Goal: Entertainment & Leisure: Browse casually

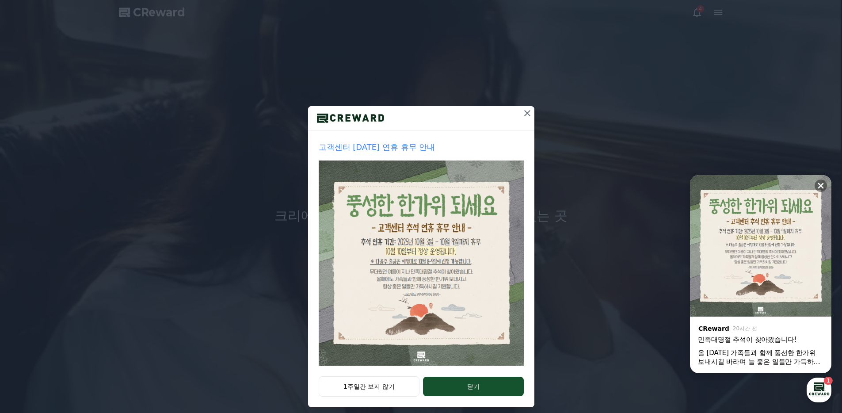
click at [522, 116] on icon at bounding box center [527, 113] width 11 height 11
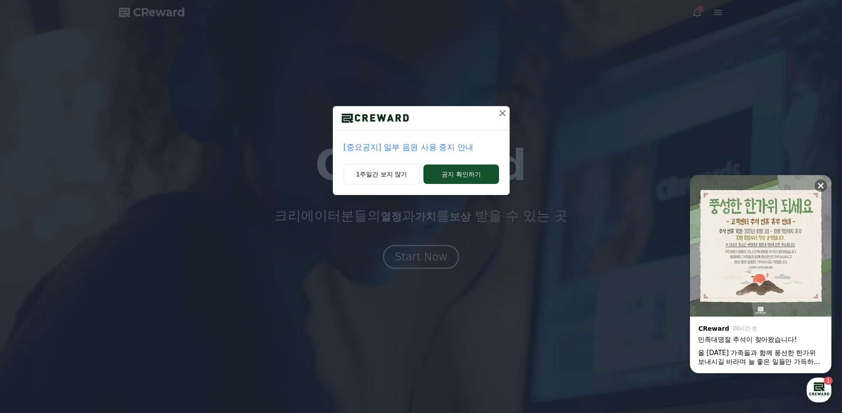
click at [492, 123] on div at bounding box center [421, 118] width 177 height 24
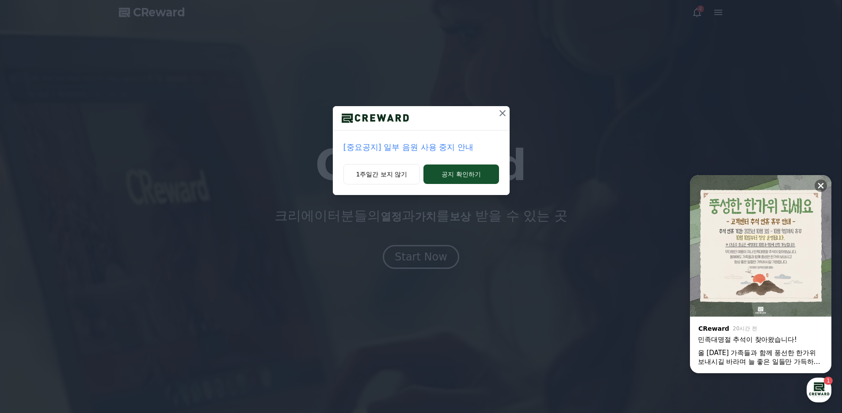
click at [497, 116] on icon at bounding box center [502, 113] width 11 height 11
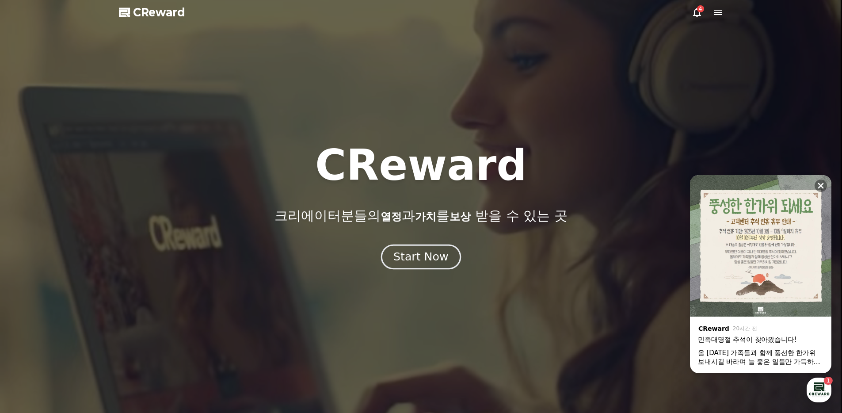
click at [406, 261] on div "Start Now" at bounding box center [420, 256] width 55 height 15
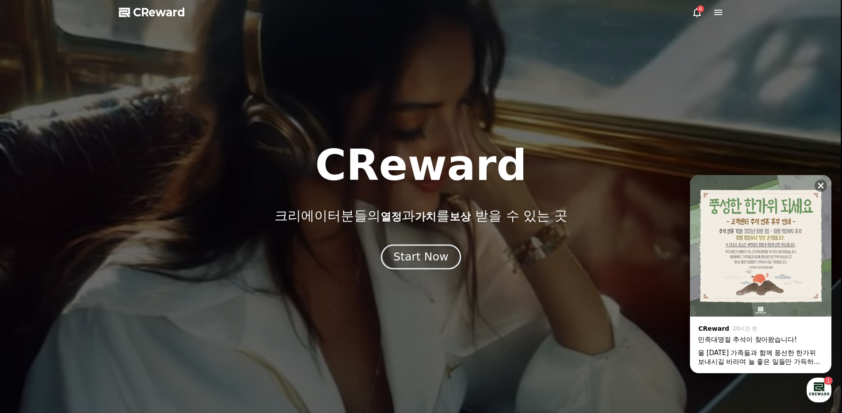
click at [419, 264] on button "Start Now" at bounding box center [421, 256] width 80 height 25
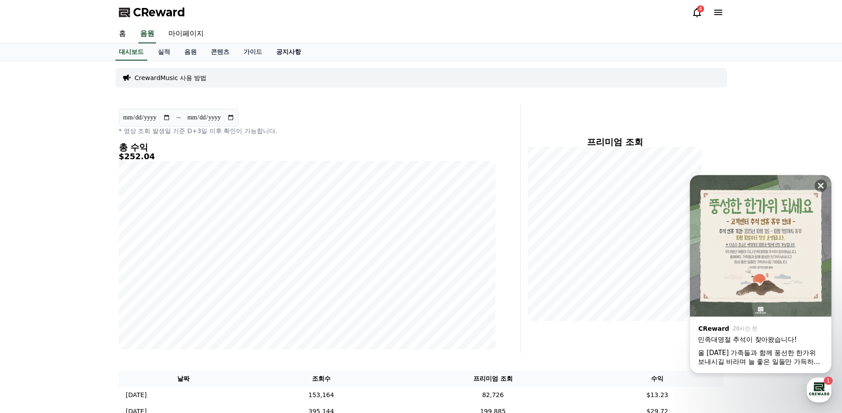
click at [287, 54] on link "공지사항" at bounding box center [288, 52] width 39 height 17
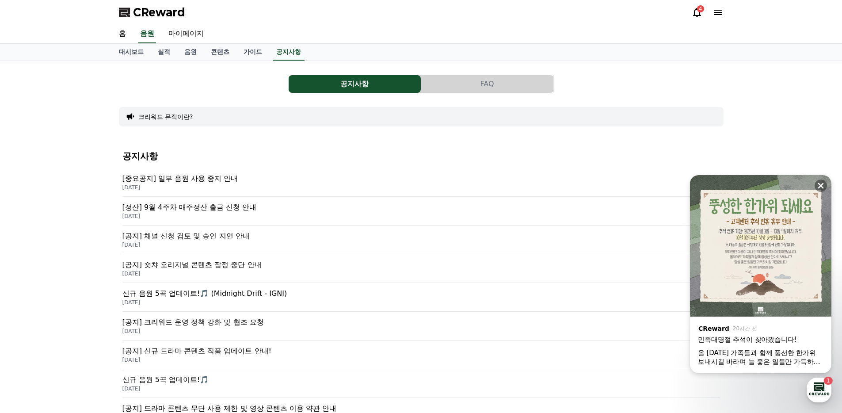
click at [180, 184] on p "2025-10-02" at bounding box center [420, 187] width 597 height 7
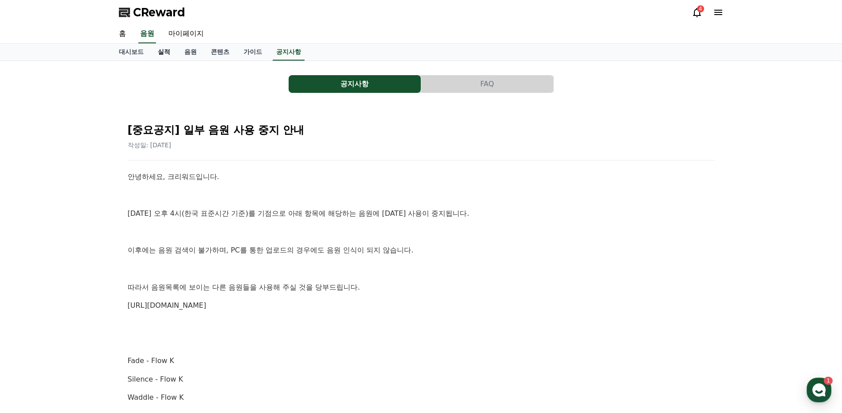
click at [164, 56] on link "실적" at bounding box center [164, 52] width 27 height 17
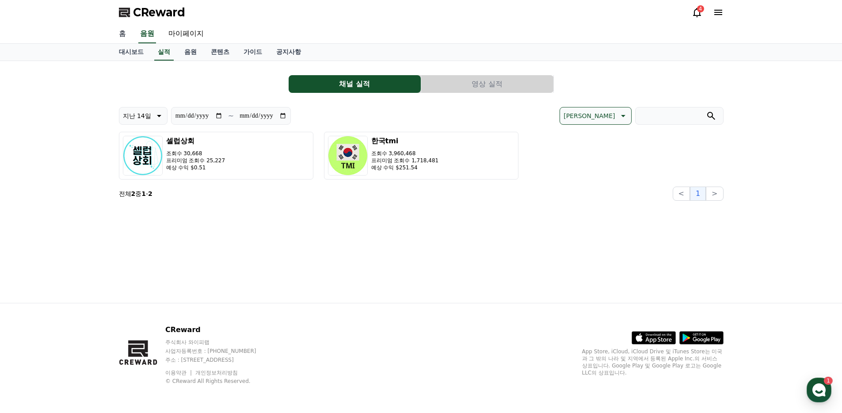
click at [122, 35] on link "홈" at bounding box center [122, 34] width 21 height 19
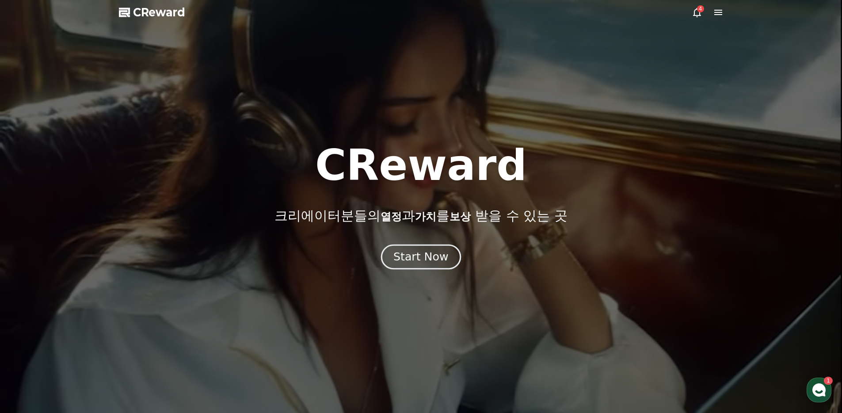
click at [432, 265] on button "Start Now" at bounding box center [421, 256] width 80 height 25
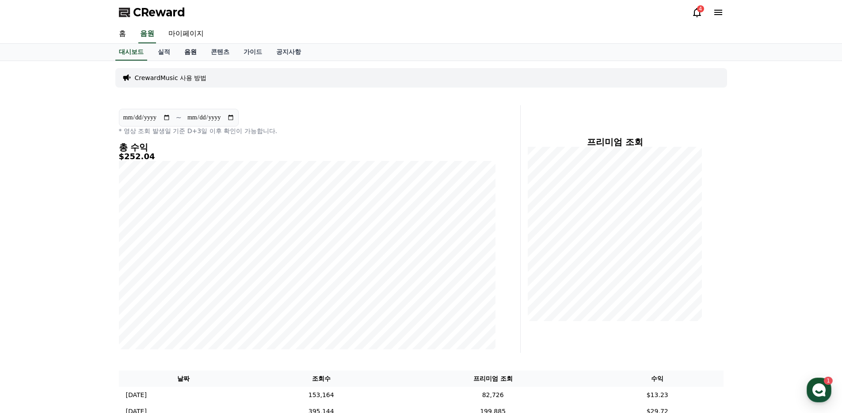
click at [178, 55] on link "음원" at bounding box center [190, 52] width 27 height 17
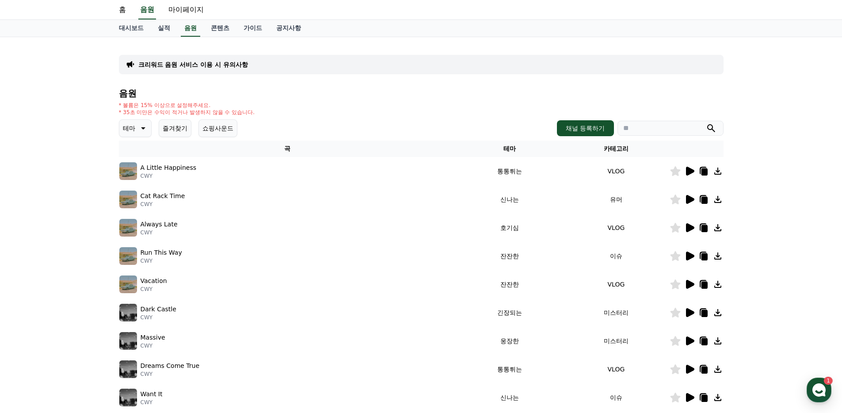
scroll to position [76, 0]
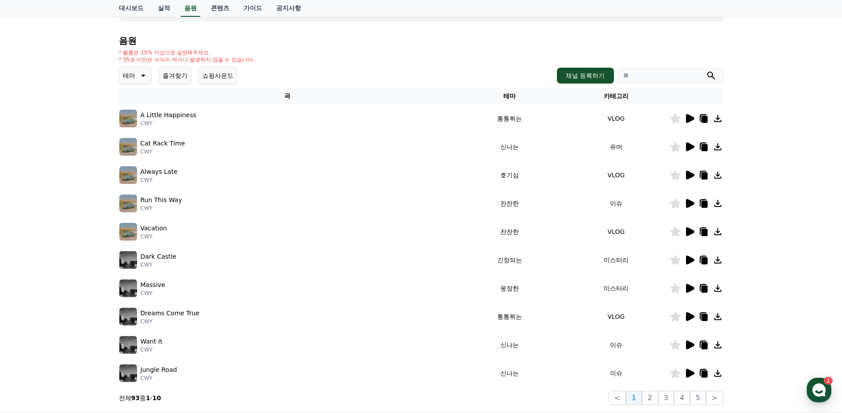
click at [133, 77] on button "테마" at bounding box center [135, 76] width 33 height 18
click at [134, 133] on button "통통튀는" at bounding box center [136, 134] width 32 height 19
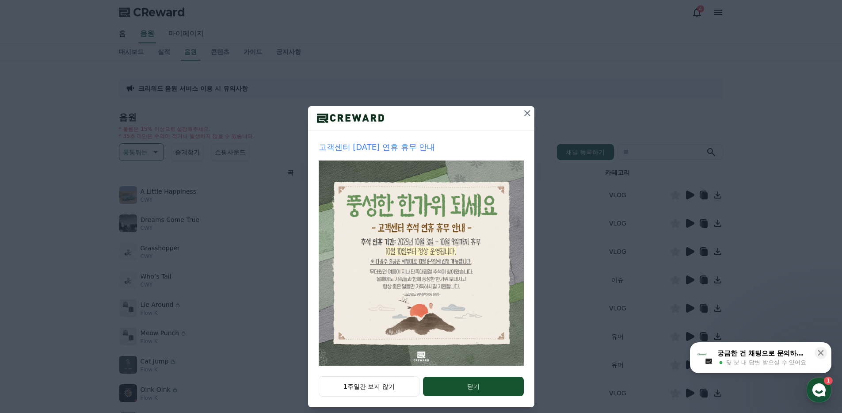
click at [520, 117] on button at bounding box center [527, 113] width 14 height 14
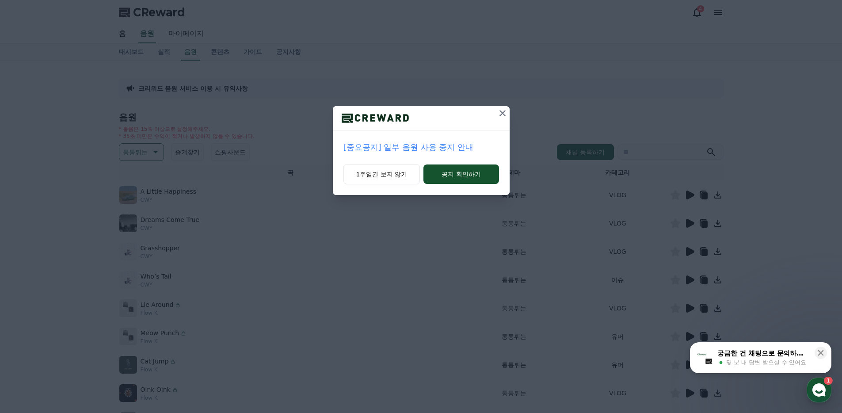
click at [501, 116] on icon at bounding box center [502, 113] width 11 height 11
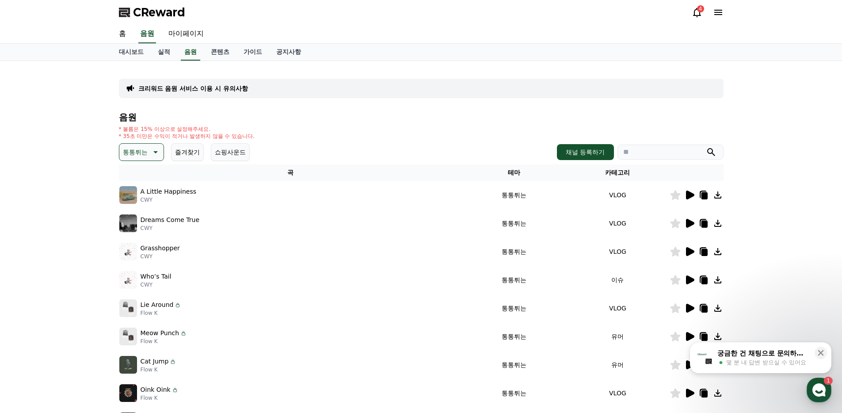
click at [683, 194] on div at bounding box center [696, 195] width 53 height 11
click at [684, 195] on icon at bounding box center [689, 195] width 11 height 11
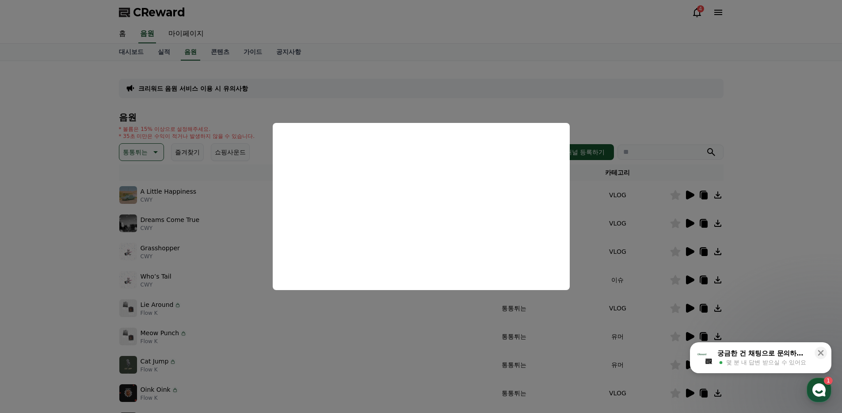
click at [645, 103] on button "close modal" at bounding box center [421, 206] width 842 height 413
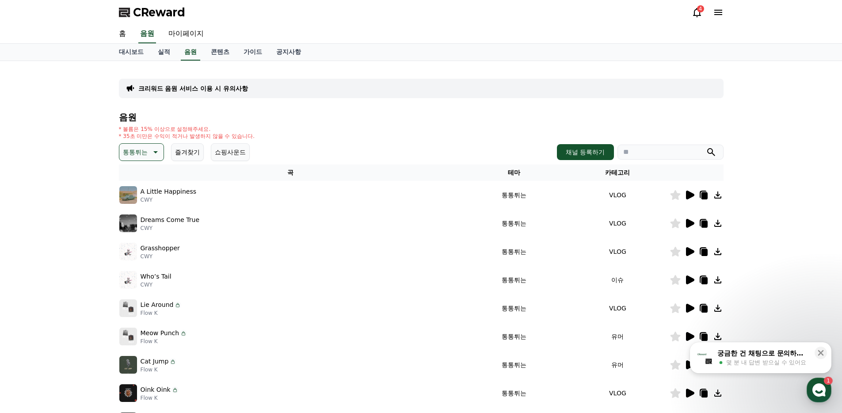
click at [691, 224] on icon at bounding box center [690, 223] width 8 height 9
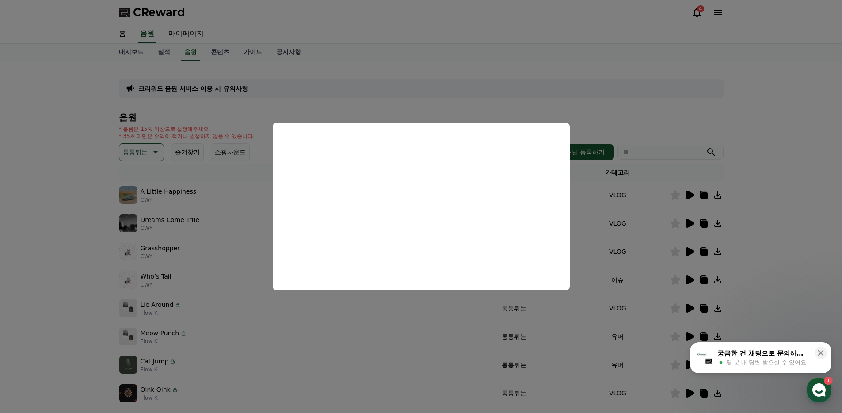
click at [440, 106] on button "close modal" at bounding box center [421, 206] width 842 height 413
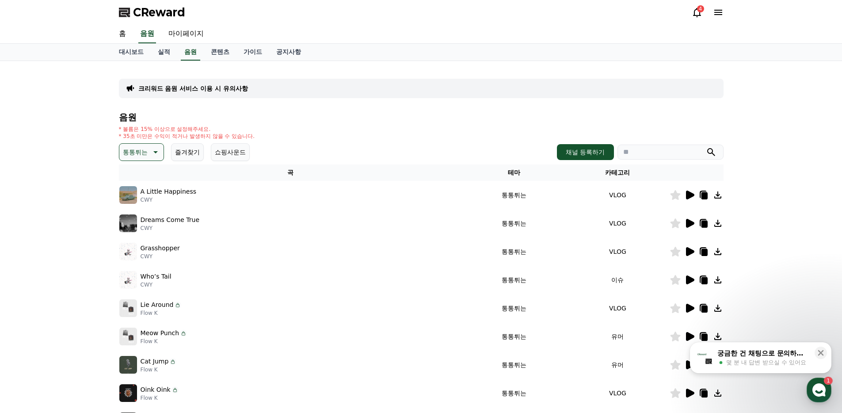
click at [693, 255] on icon at bounding box center [689, 251] width 11 height 11
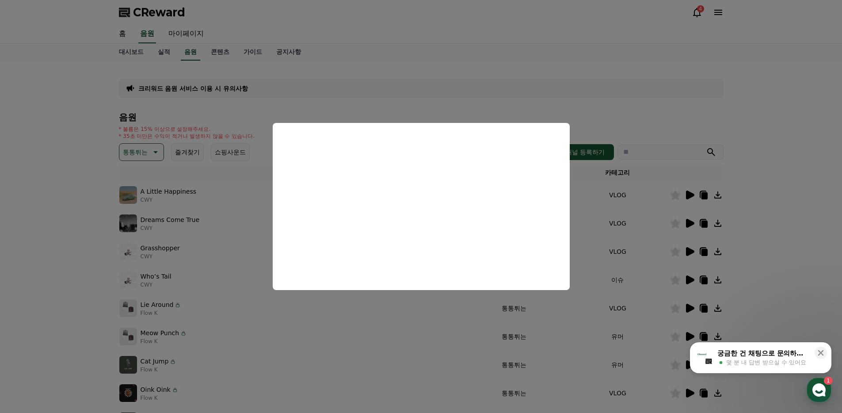
click at [461, 87] on button "close modal" at bounding box center [421, 206] width 842 height 413
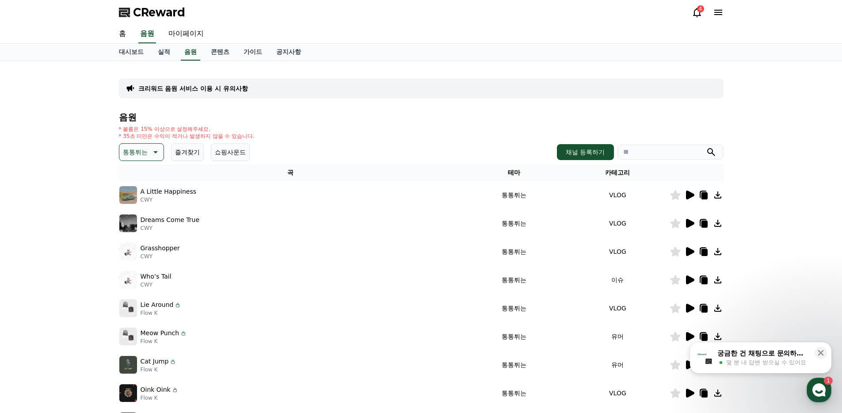
click at [702, 254] on icon at bounding box center [704, 252] width 6 height 7
click at [138, 148] on p "통통튀는" at bounding box center [135, 152] width 25 height 12
click at [134, 193] on button "잔잔한" at bounding box center [133, 191] width 26 height 19
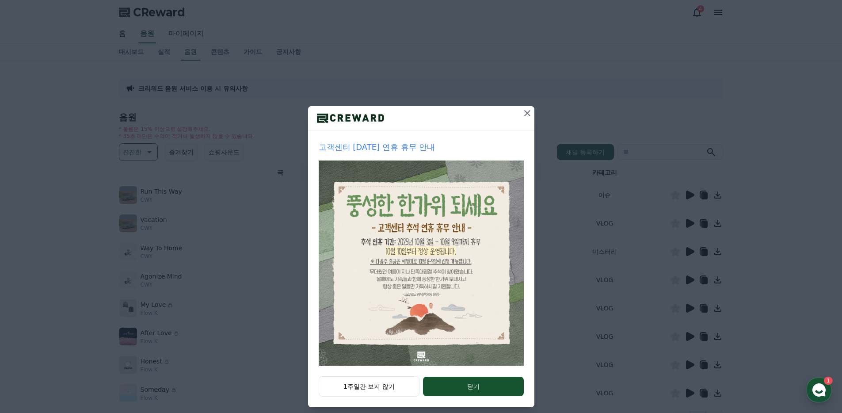
click at [527, 110] on icon at bounding box center [527, 113] width 11 height 11
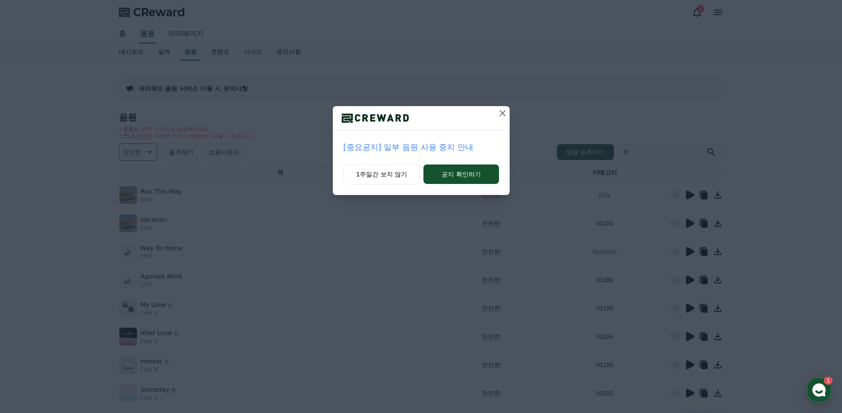
click at [500, 118] on button at bounding box center [502, 113] width 14 height 14
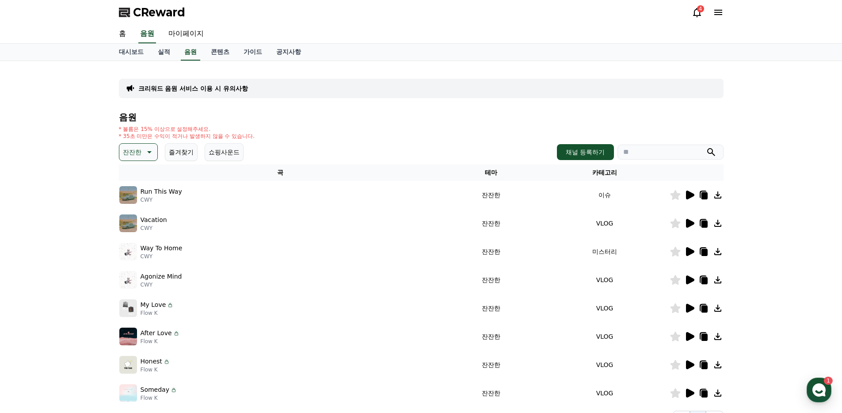
click at [688, 197] on icon at bounding box center [690, 194] width 8 height 9
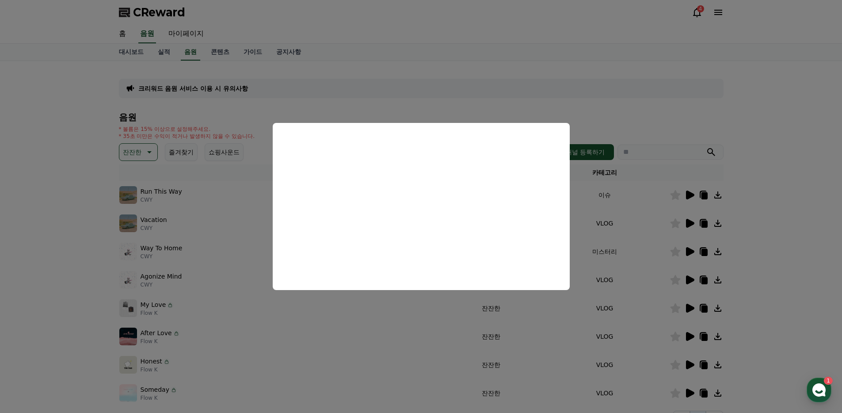
click at [529, 94] on button "close modal" at bounding box center [421, 206] width 842 height 413
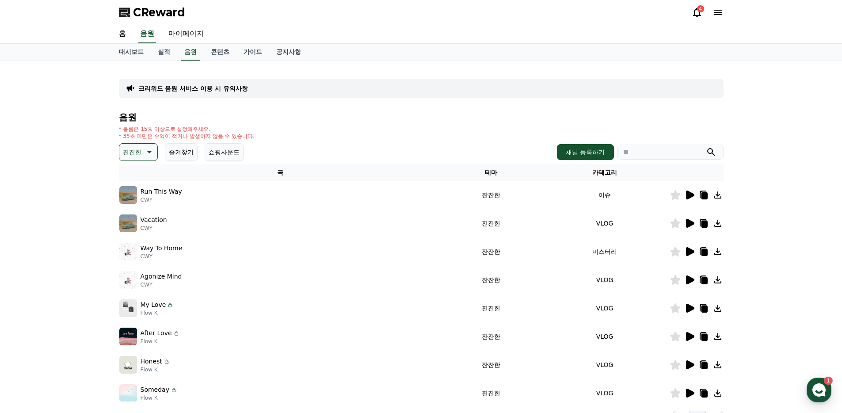
click at [683, 223] on div at bounding box center [696, 223] width 53 height 11
click at [692, 222] on icon at bounding box center [690, 223] width 8 height 9
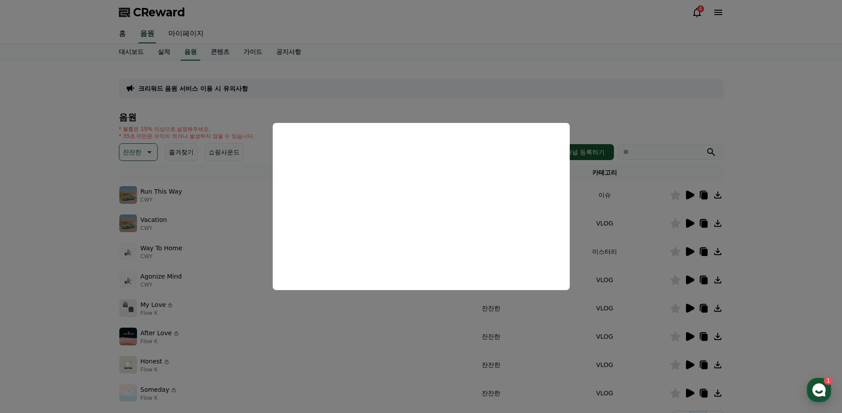
click at [644, 122] on button "close modal" at bounding box center [421, 206] width 842 height 413
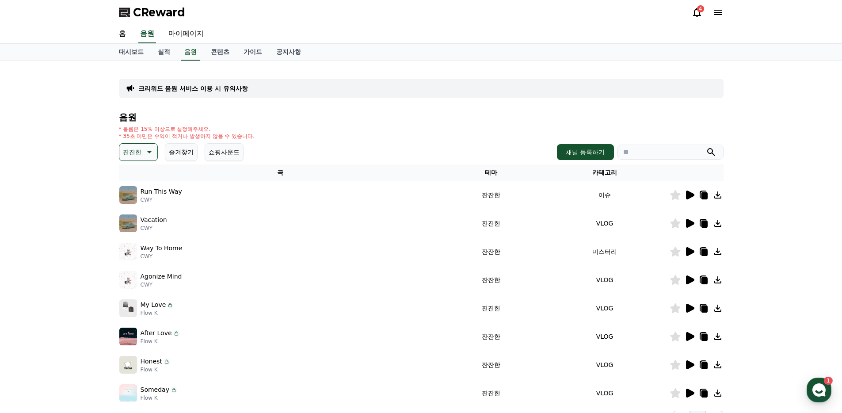
click at [689, 278] on icon at bounding box center [690, 279] width 8 height 9
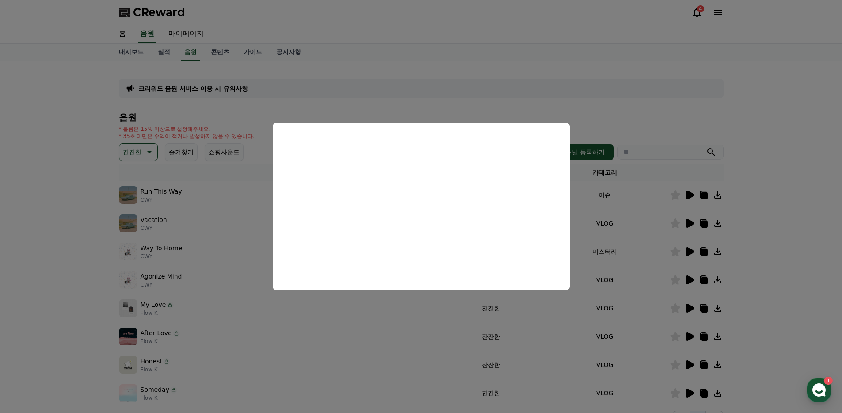
click at [615, 110] on button "close modal" at bounding box center [421, 206] width 842 height 413
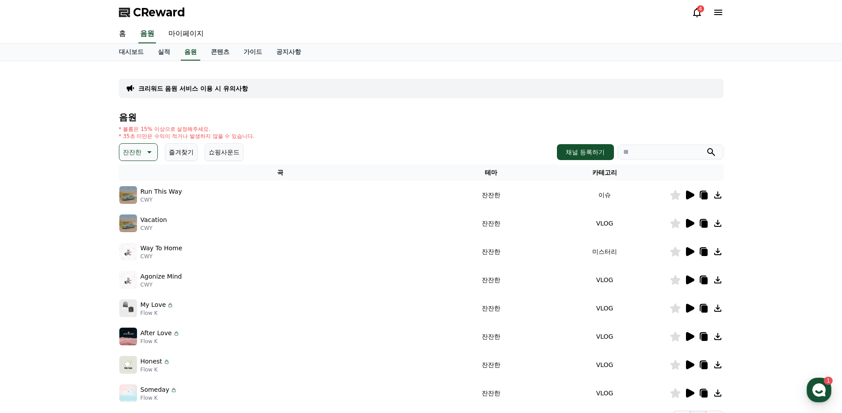
click at [685, 306] on icon at bounding box center [689, 308] width 11 height 11
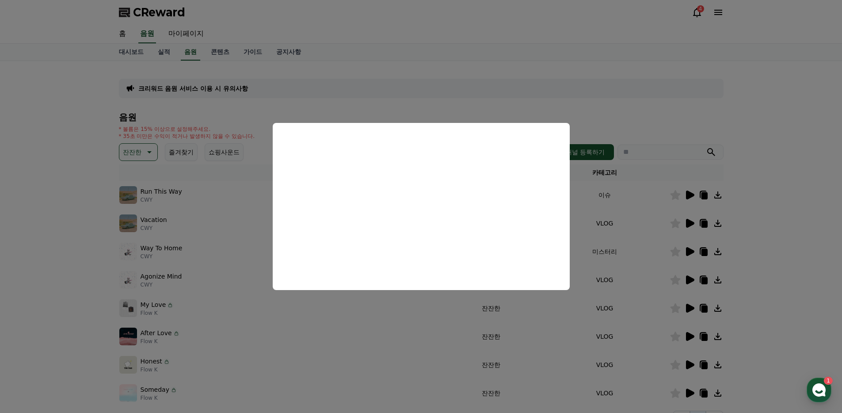
click at [607, 87] on button "close modal" at bounding box center [421, 206] width 842 height 413
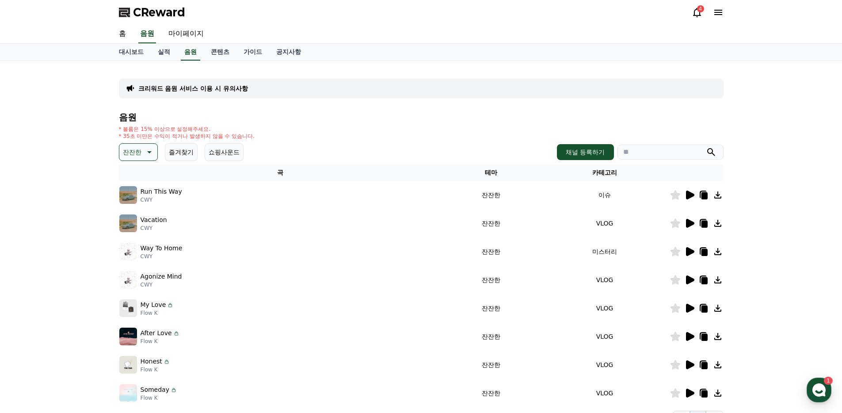
click at [688, 335] on icon at bounding box center [690, 336] width 8 height 9
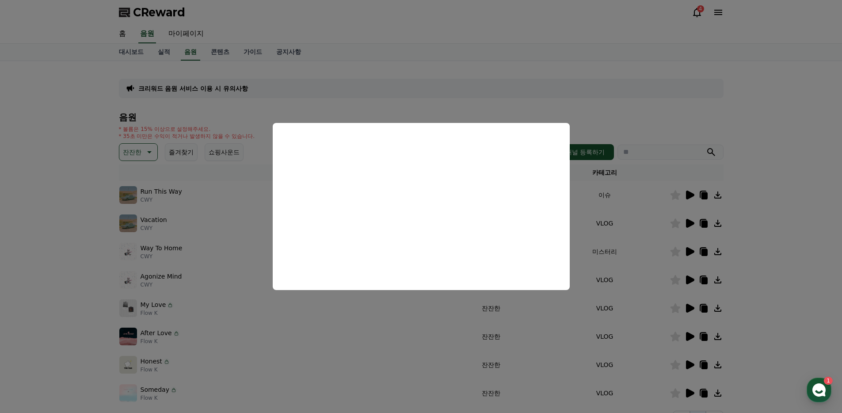
click at [481, 75] on button "close modal" at bounding box center [421, 206] width 842 height 413
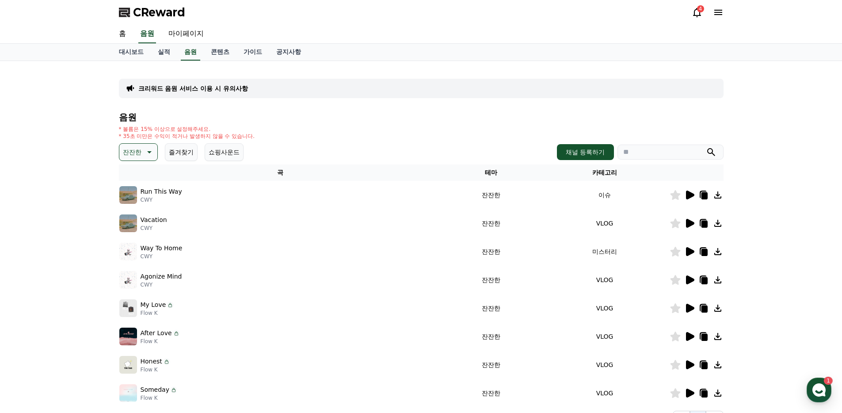
click at [688, 311] on icon at bounding box center [690, 308] width 8 height 9
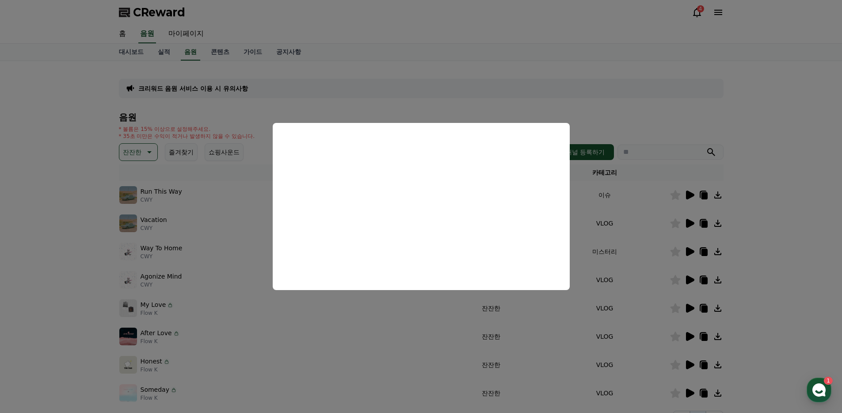
click at [474, 80] on button "close modal" at bounding box center [421, 206] width 842 height 413
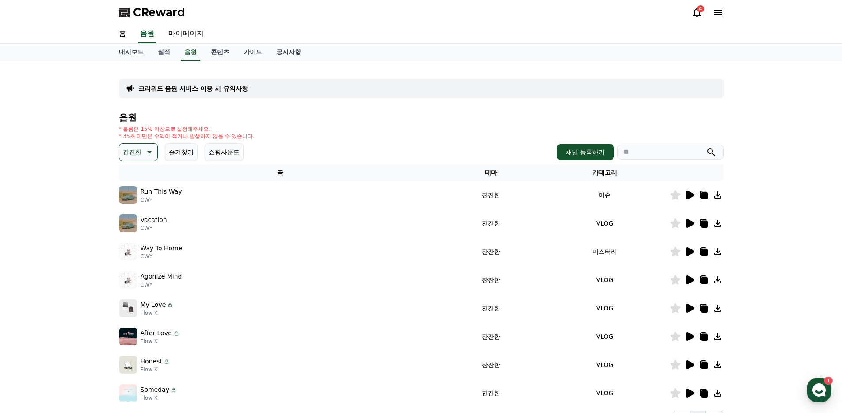
click at [686, 392] on icon at bounding box center [690, 392] width 8 height 9
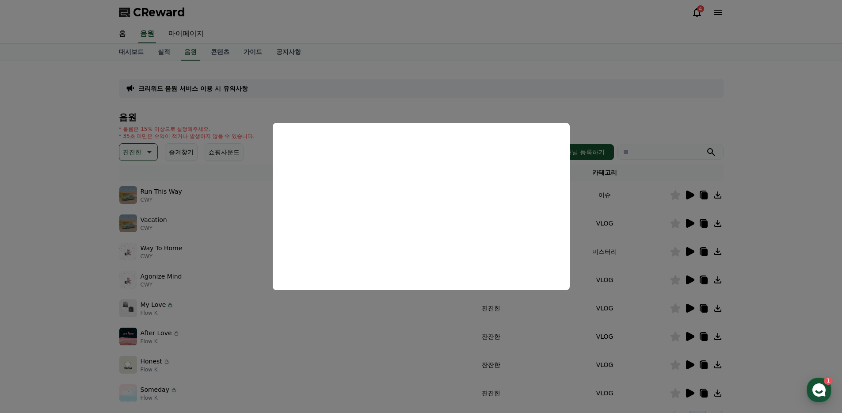
click at [429, 72] on button "close modal" at bounding box center [421, 206] width 842 height 413
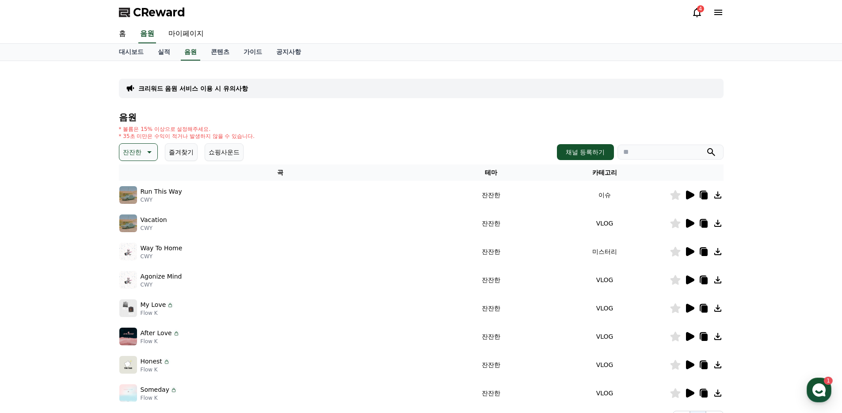
click at [687, 360] on icon at bounding box center [690, 364] width 8 height 9
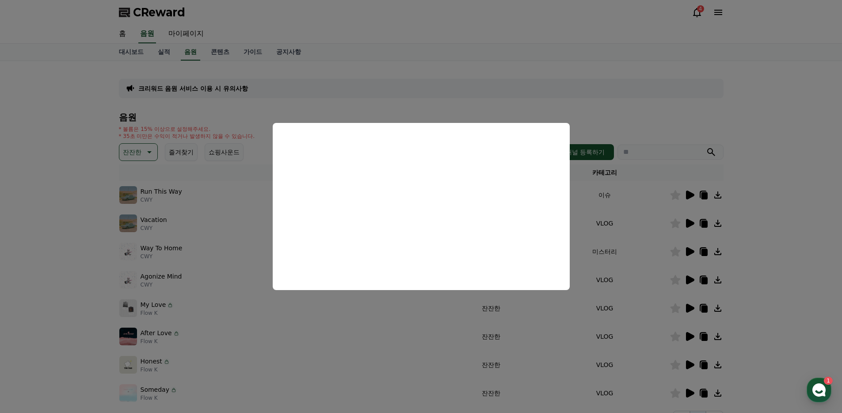
click at [663, 113] on button "close modal" at bounding box center [421, 206] width 842 height 413
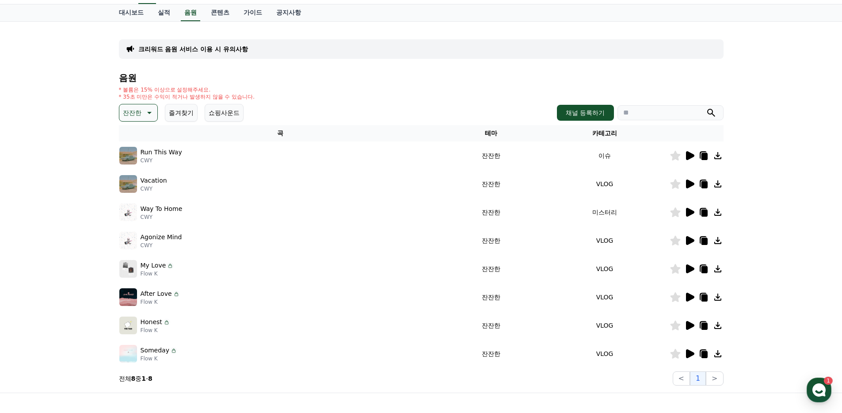
scroll to position [83, 0]
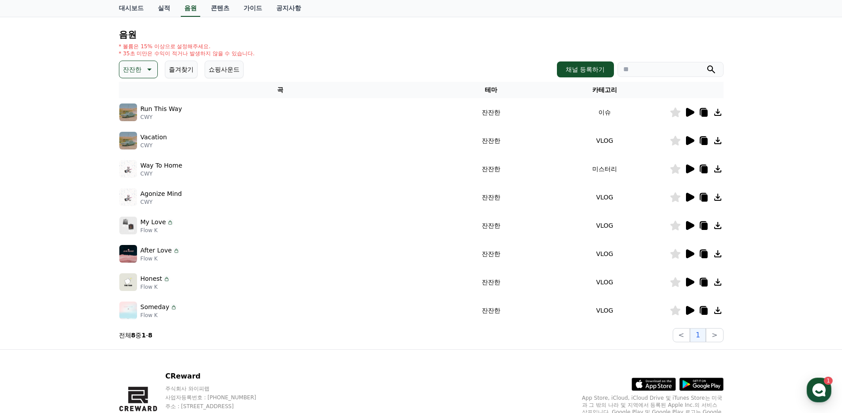
click at [689, 311] on icon at bounding box center [690, 310] width 8 height 9
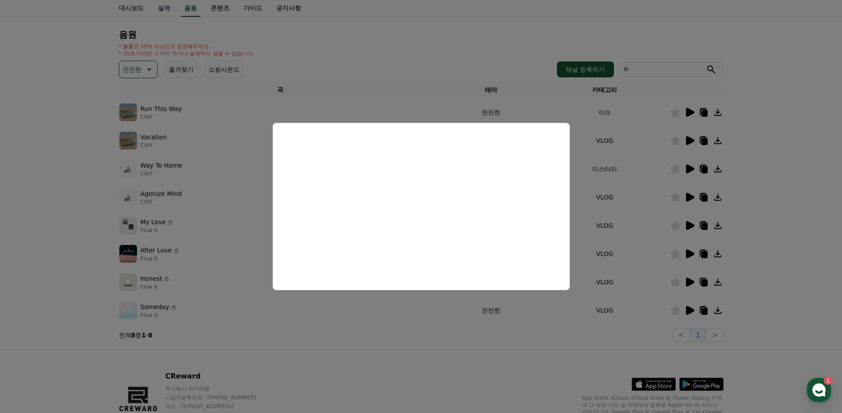
click at [748, 220] on button "close modal" at bounding box center [421, 206] width 842 height 413
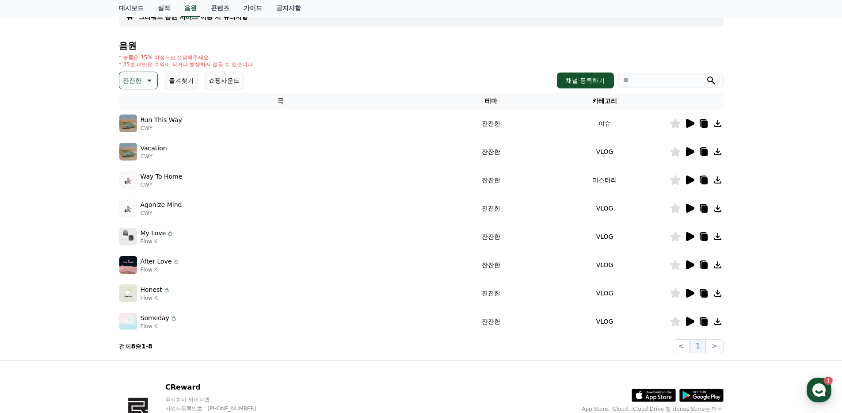
scroll to position [66, 0]
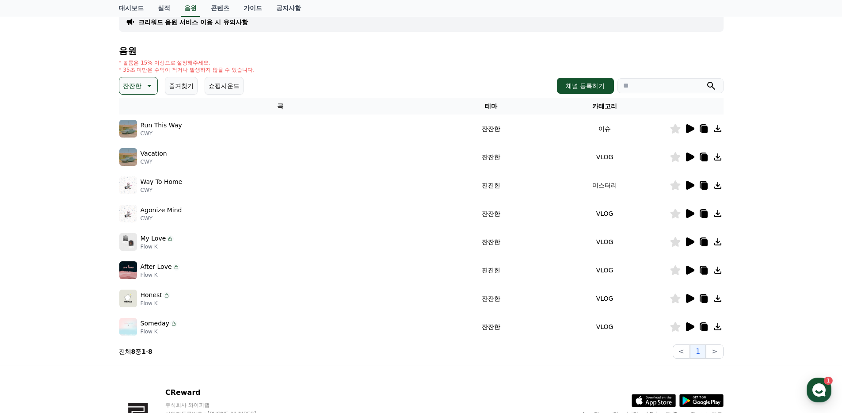
click at [682, 131] on div at bounding box center [696, 128] width 53 height 11
click at [688, 130] on icon at bounding box center [690, 128] width 8 height 9
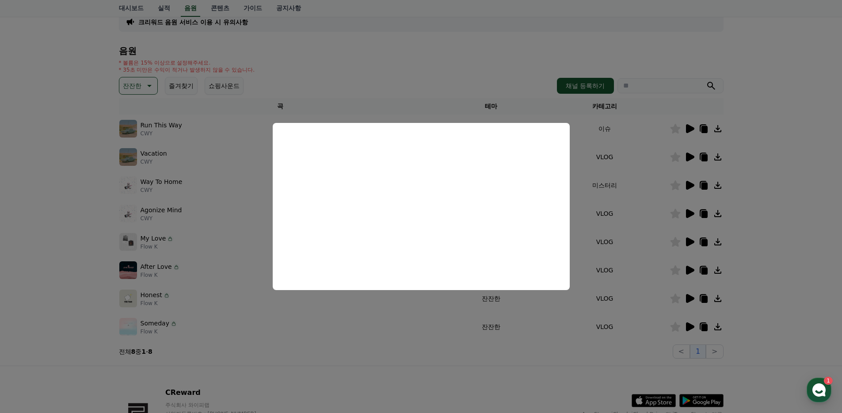
click at [778, 230] on button "close modal" at bounding box center [421, 206] width 842 height 413
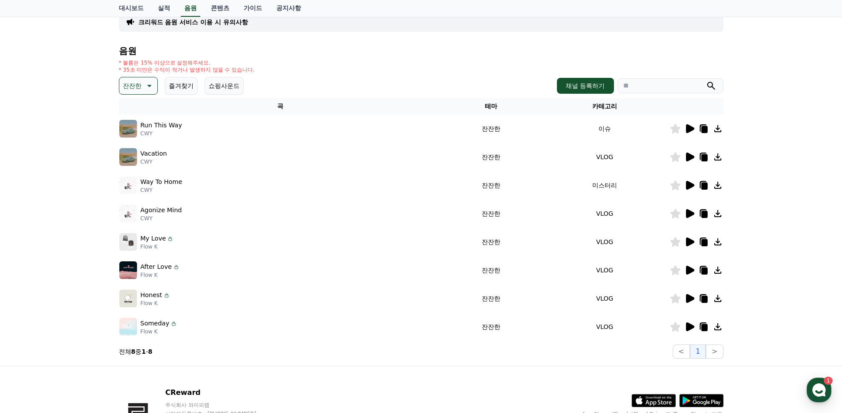
click at [686, 158] on icon at bounding box center [690, 156] width 8 height 9
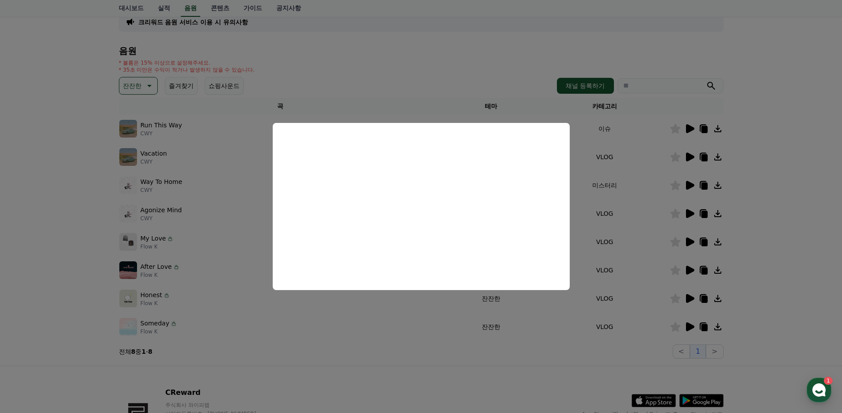
click at [757, 180] on button "close modal" at bounding box center [421, 206] width 842 height 413
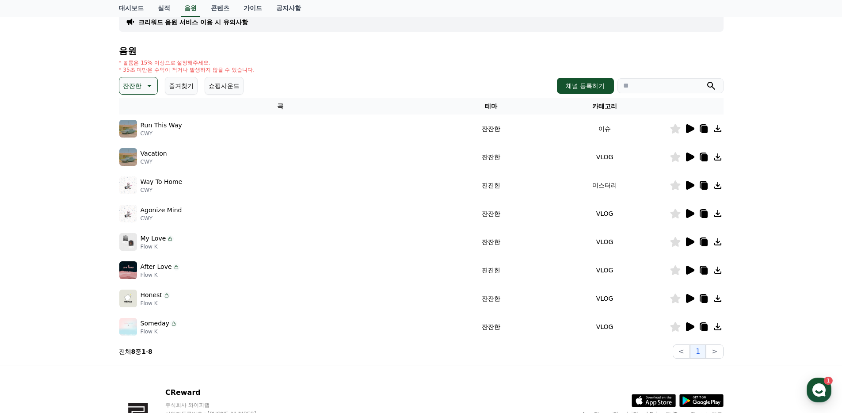
click at [688, 212] on icon at bounding box center [690, 213] width 8 height 9
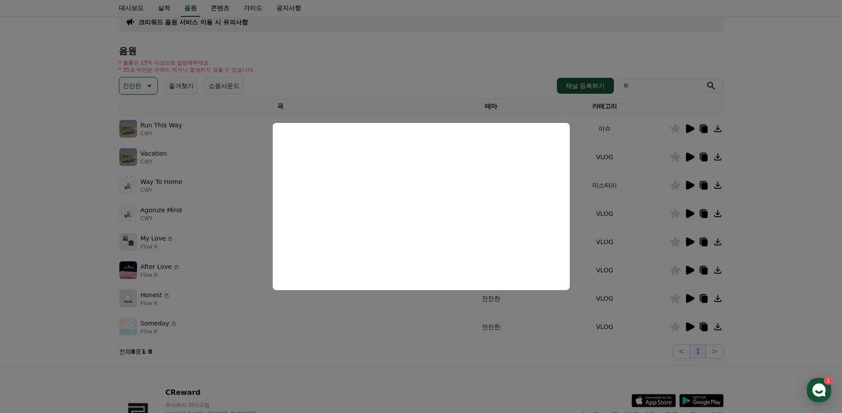
click at [706, 218] on button "close modal" at bounding box center [421, 206] width 842 height 413
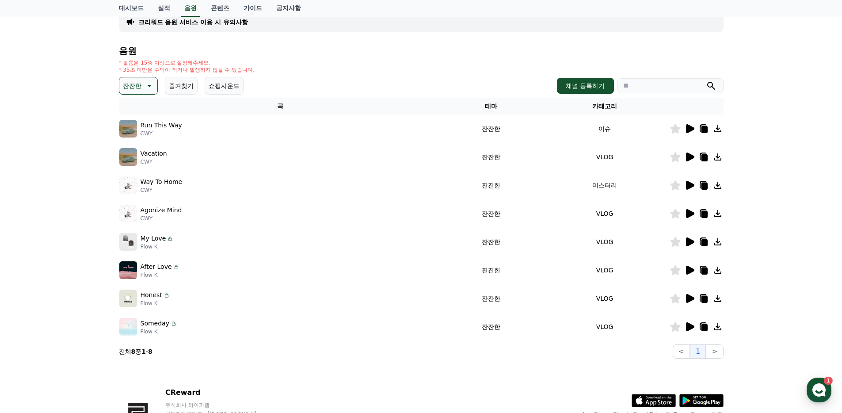
click at [135, 87] on p "잔잔한" at bounding box center [132, 86] width 19 height 12
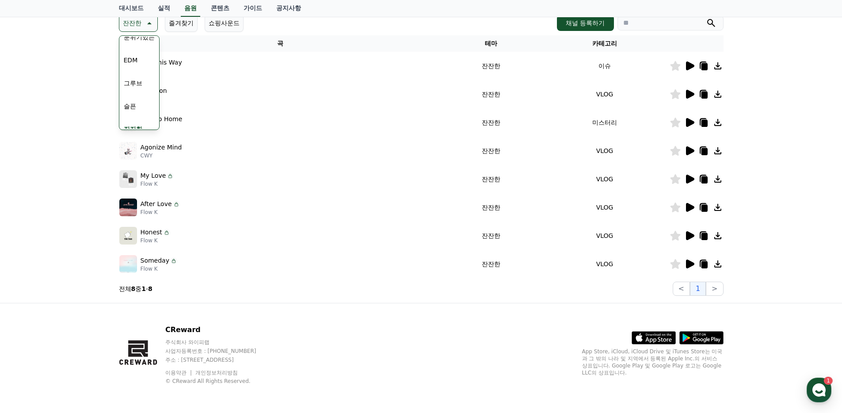
scroll to position [116, 0]
